Goal: Task Accomplishment & Management: Use online tool/utility

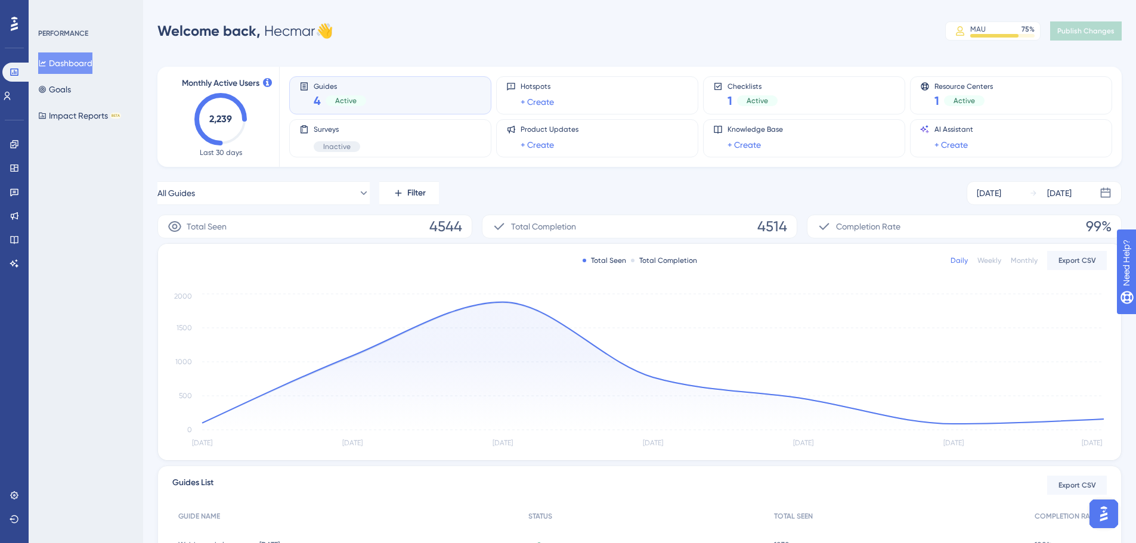
click at [0, 144] on div "Performance Users Engagement Widgets Feedback Product Updates Knowledge Base AI…" at bounding box center [14, 271] width 29 height 543
click at [17, 141] on icon at bounding box center [15, 145] width 10 height 10
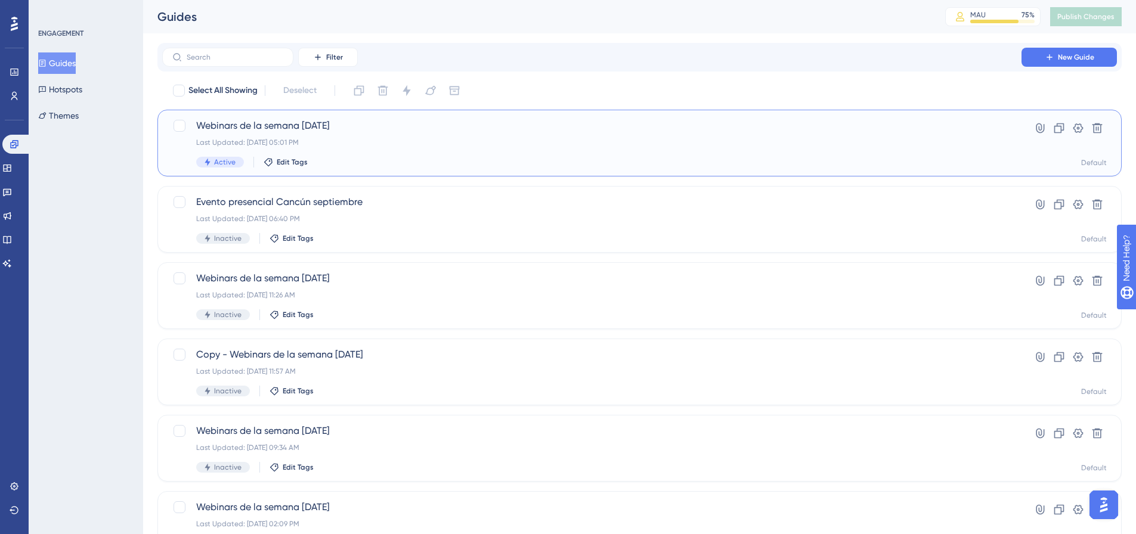
click at [456, 150] on div "Webinars de la semana [DATE] Last Updated: [DATE] 05:01 PM Active Edit Tags" at bounding box center [592, 143] width 792 height 49
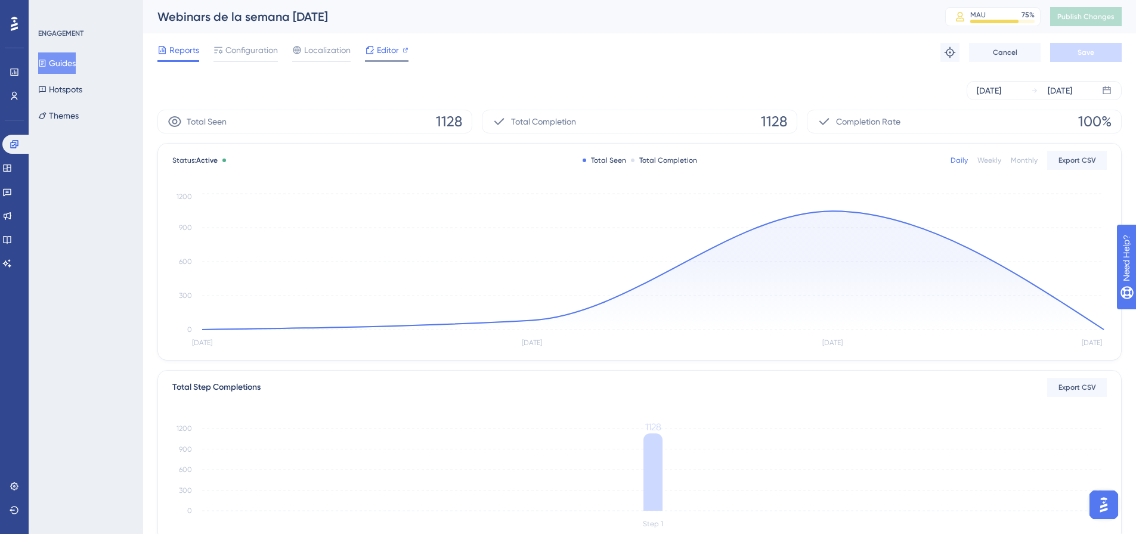
click at [390, 50] on span "Editor" at bounding box center [388, 50] width 22 height 14
click at [247, 45] on span "Configuration" at bounding box center [251, 50] width 52 height 14
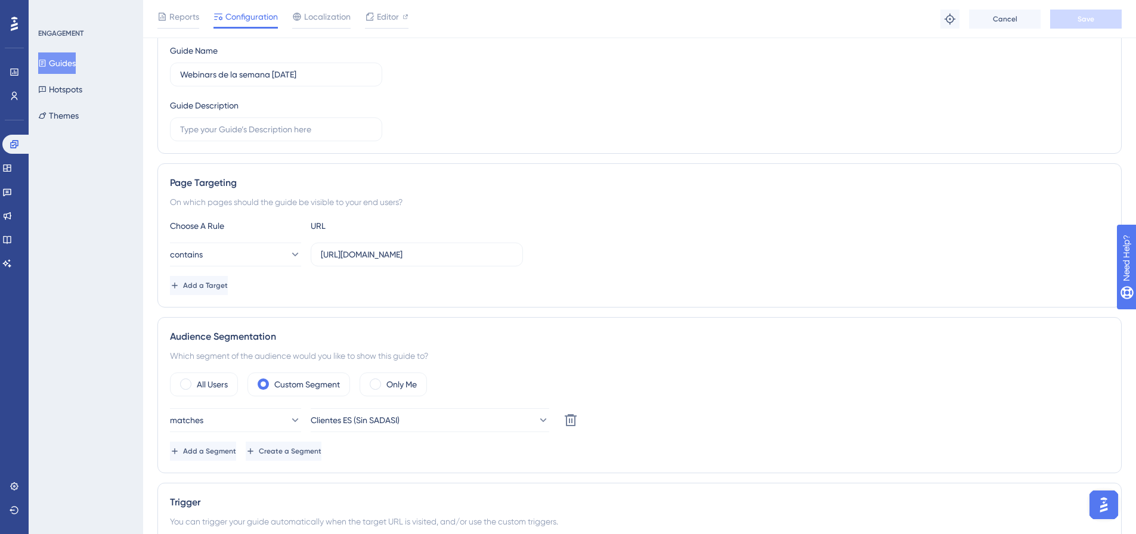
scroll to position [298, 0]
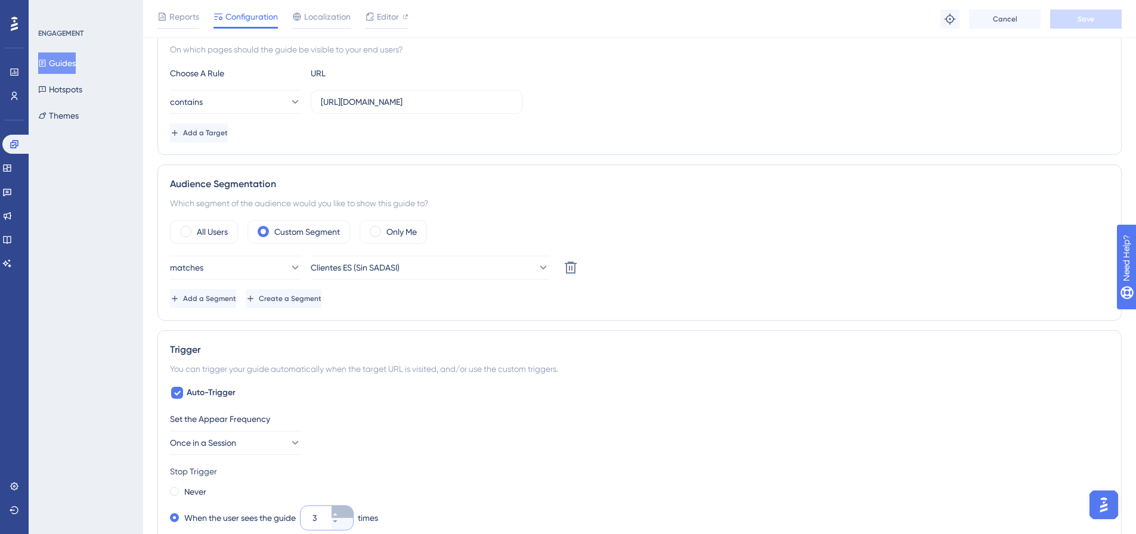
click at [347, 511] on button "3" at bounding box center [342, 512] width 21 height 12
type input "4"
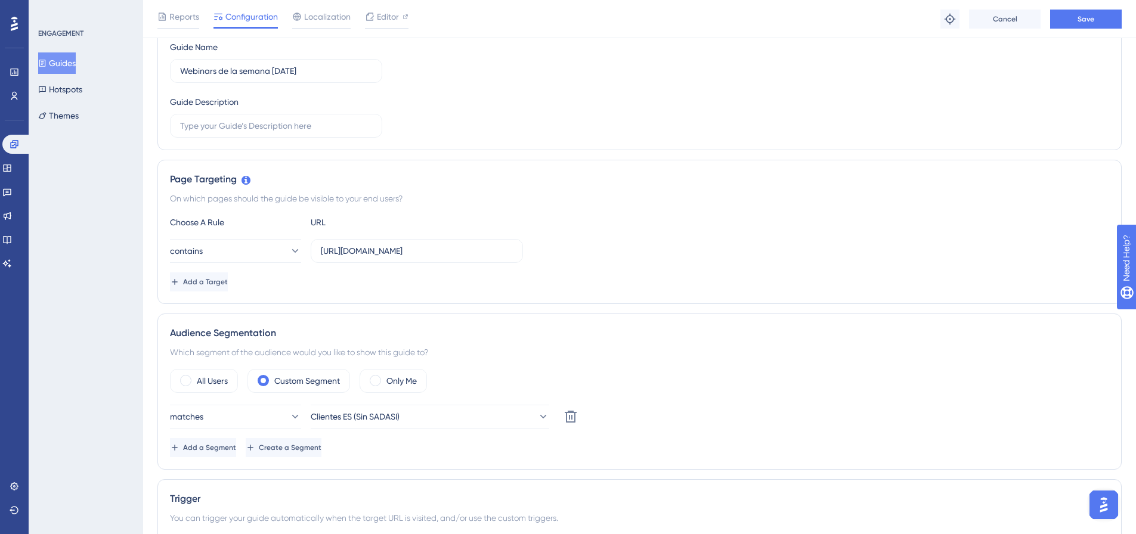
scroll to position [60, 0]
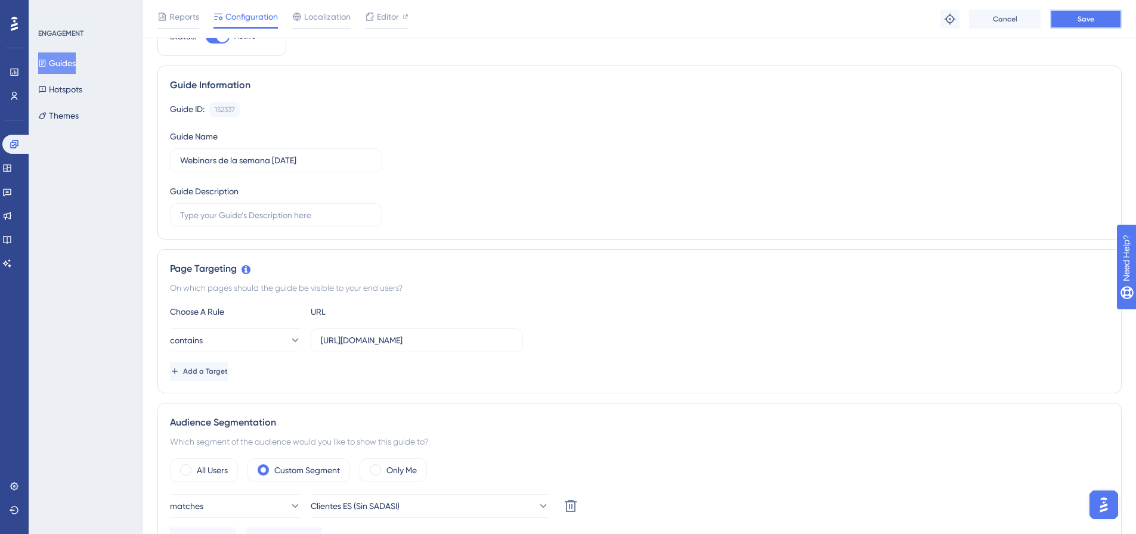
click at [1086, 11] on button "Save" at bounding box center [1086, 19] width 72 height 19
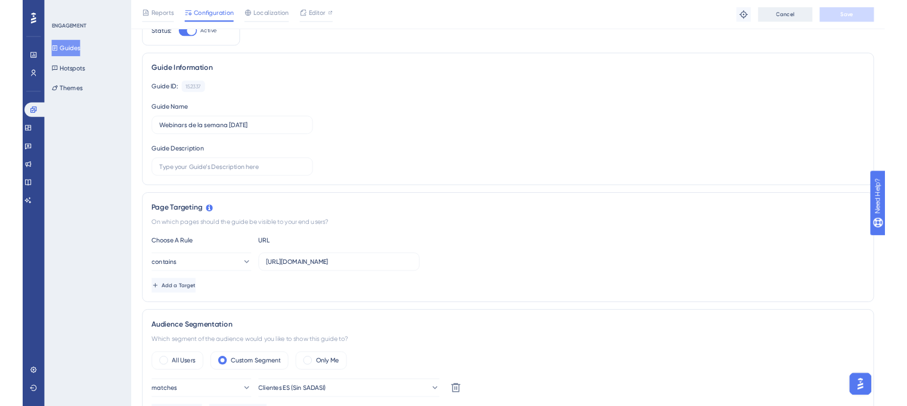
scroll to position [0, 0]
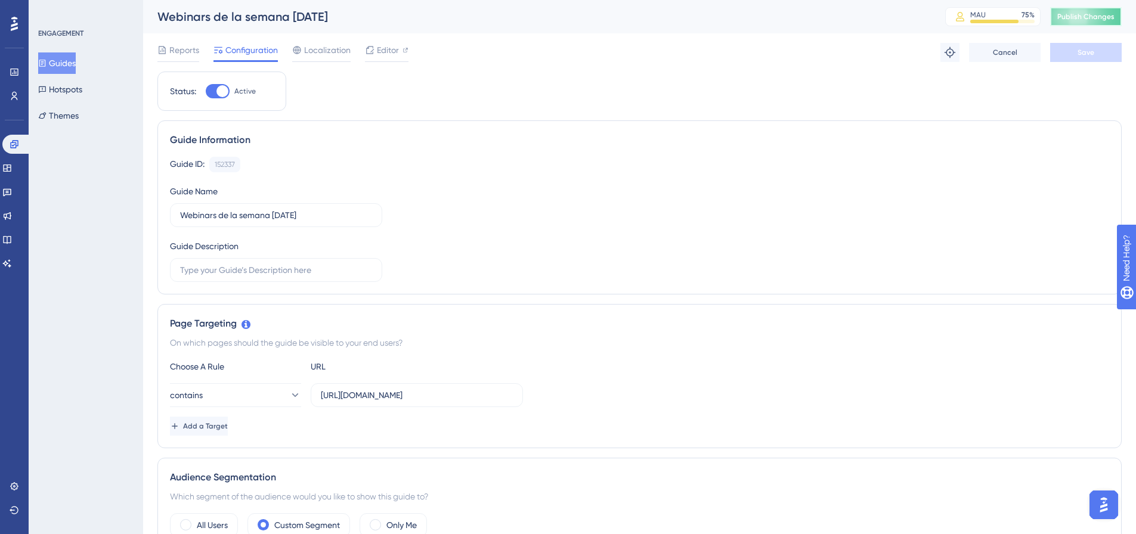
click at [1087, 23] on button "Publish Changes" at bounding box center [1086, 16] width 72 height 19
